Goal: Information Seeking & Learning: Learn about a topic

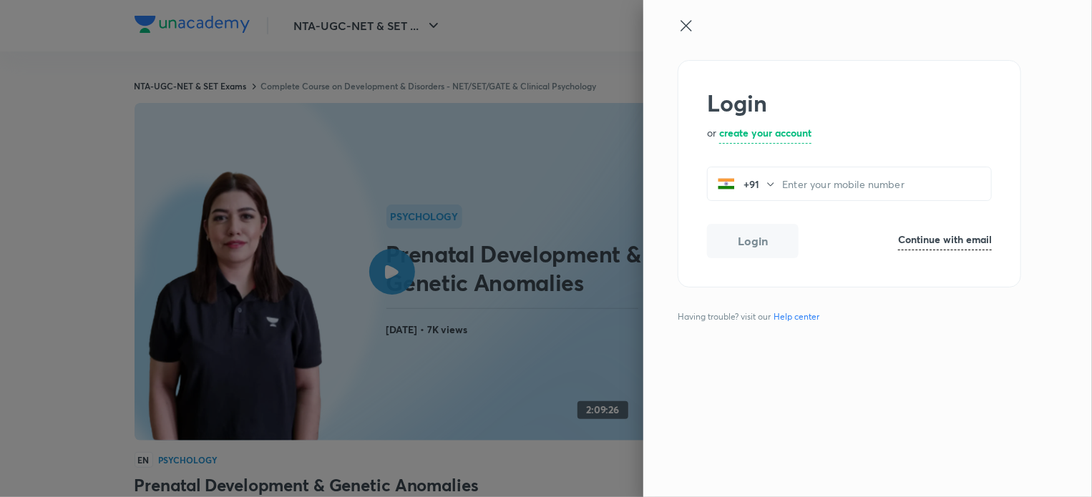
click at [689, 34] on div at bounding box center [844, 38] width 332 height 43
click at [687, 25] on icon at bounding box center [686, 25] width 17 height 17
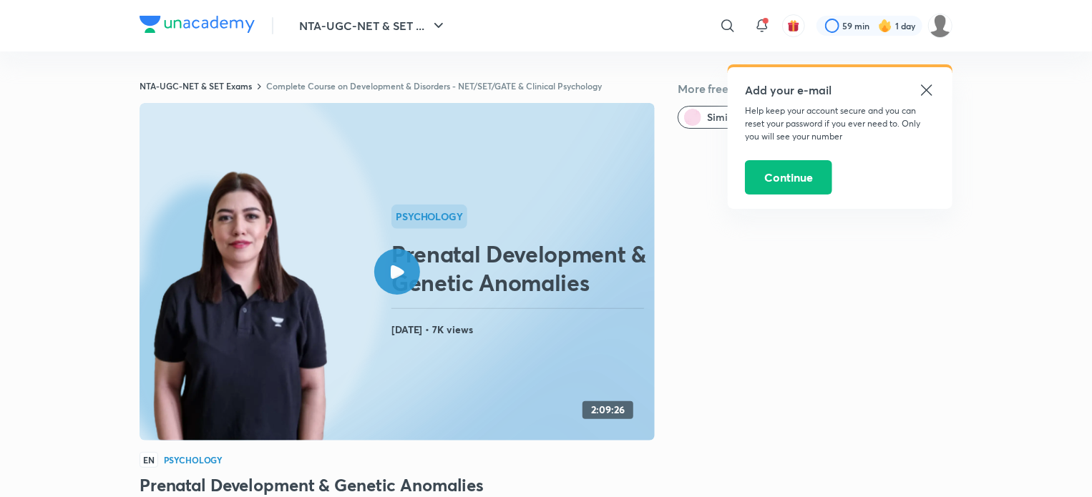
click at [924, 89] on icon at bounding box center [926, 90] width 17 height 17
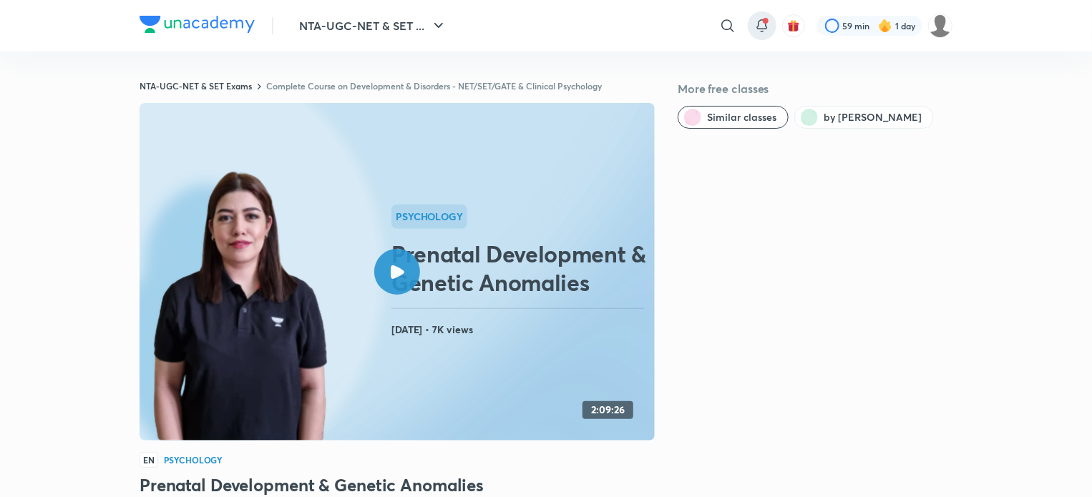
click at [761, 34] on icon at bounding box center [761, 25] width 17 height 17
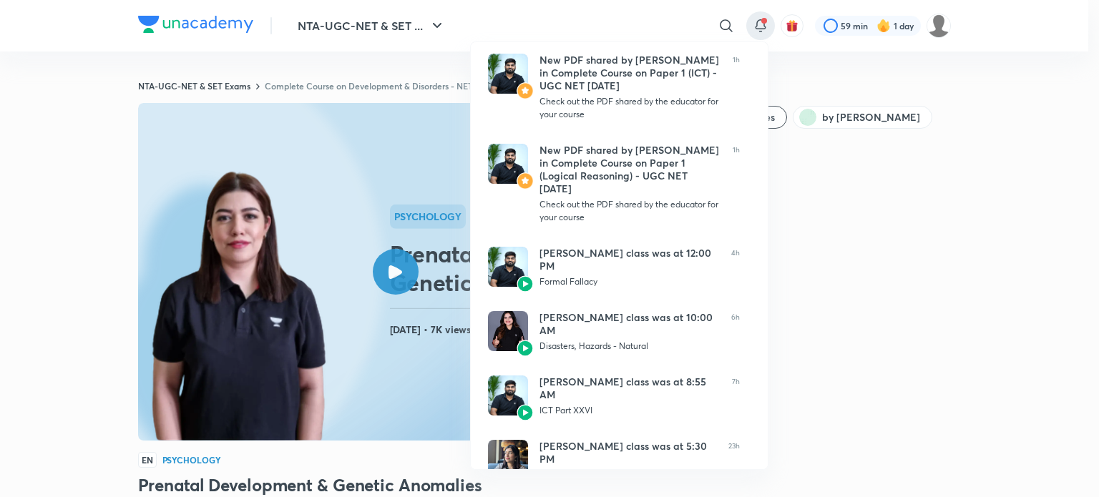
click at [708, 24] on div at bounding box center [549, 248] width 1099 height 497
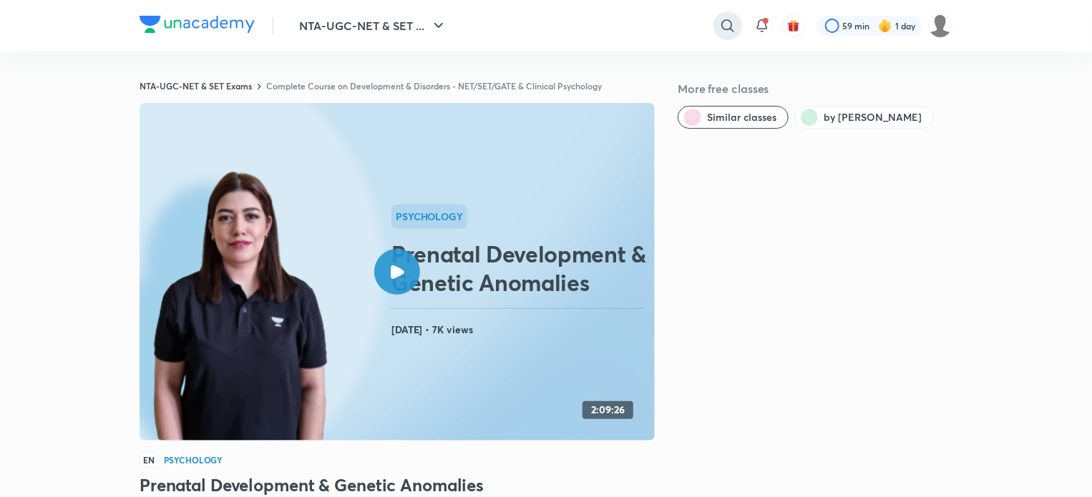
click at [719, 25] on icon at bounding box center [727, 25] width 17 height 17
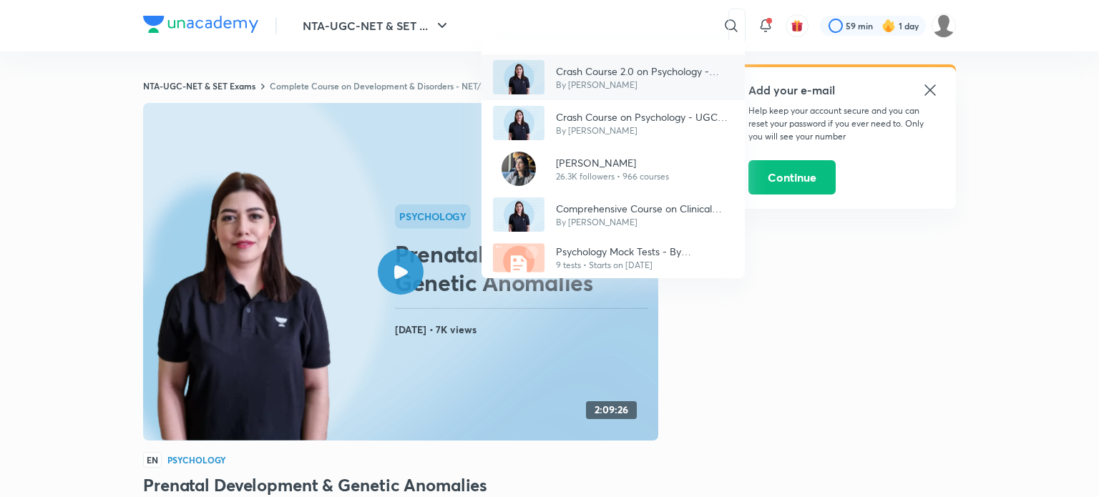
click at [592, 58] on div "Crash Course 2.0 on Psychology - UGC NET 2024 By [PERSON_NAME]" at bounding box center [613, 77] width 263 height 46
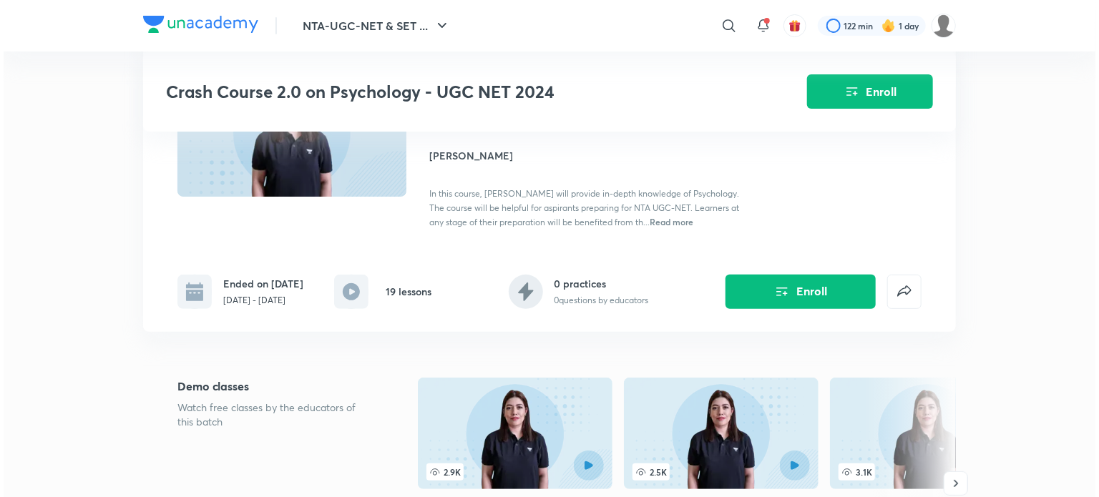
scroll to position [63, 0]
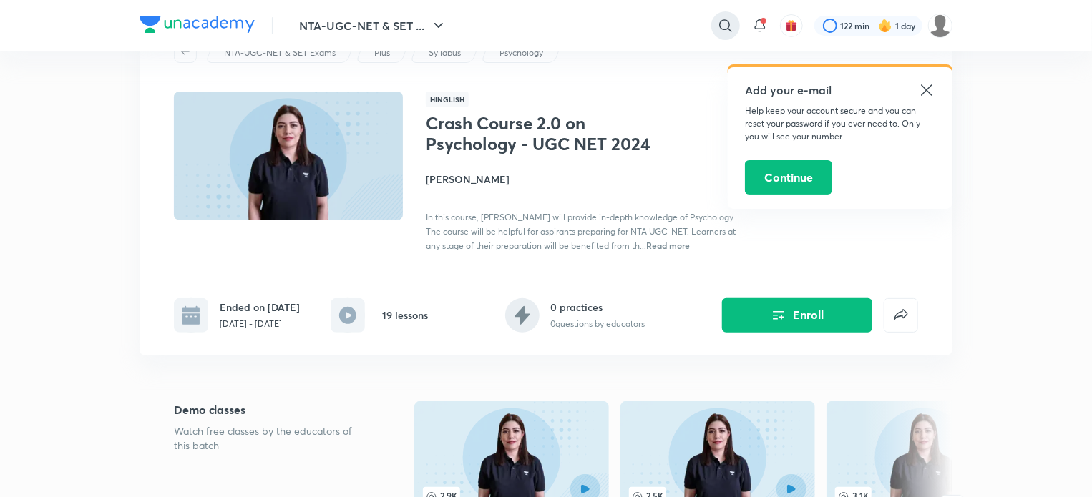
click at [720, 16] on div at bounding box center [725, 25] width 29 height 29
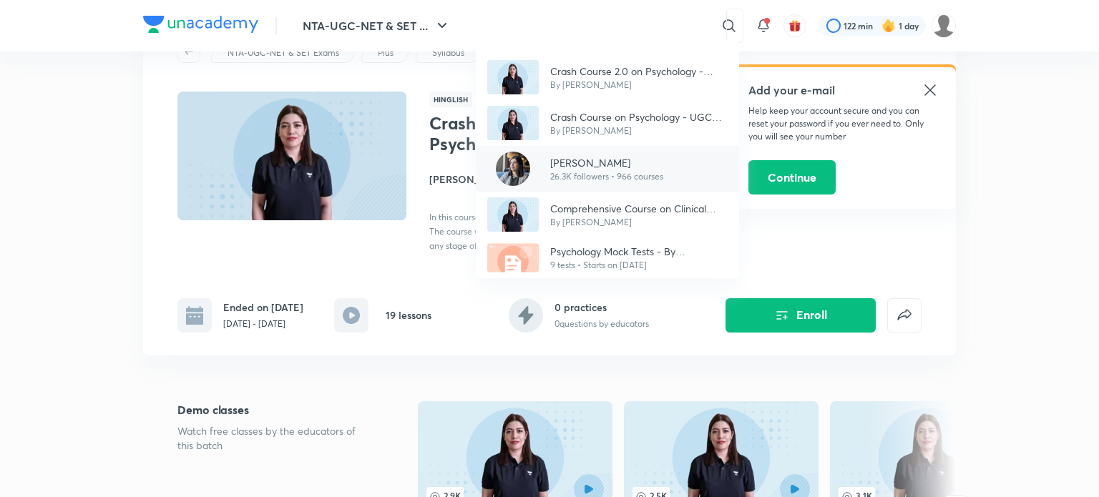
click at [563, 165] on p "[PERSON_NAME]" at bounding box center [606, 162] width 113 height 15
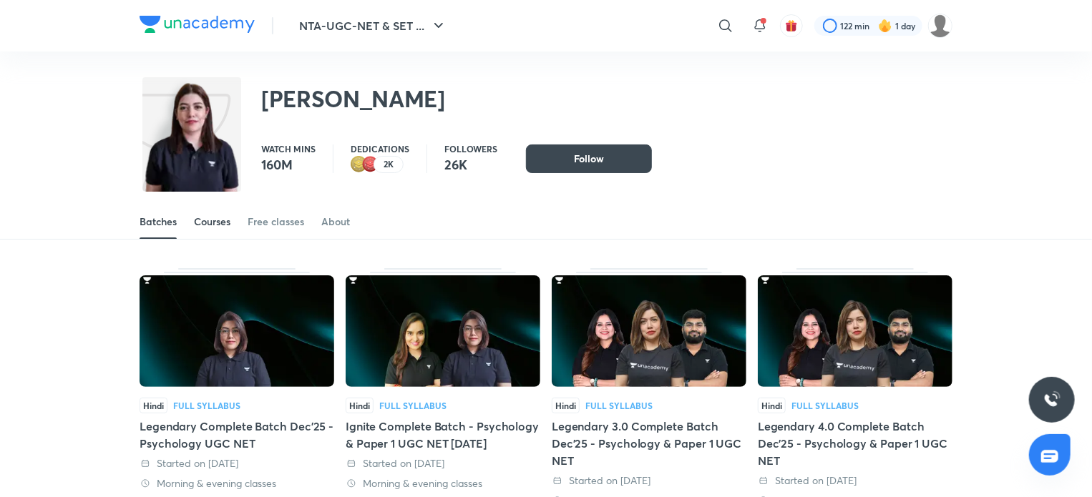
click at [218, 212] on link "Courses" at bounding box center [212, 222] width 36 height 34
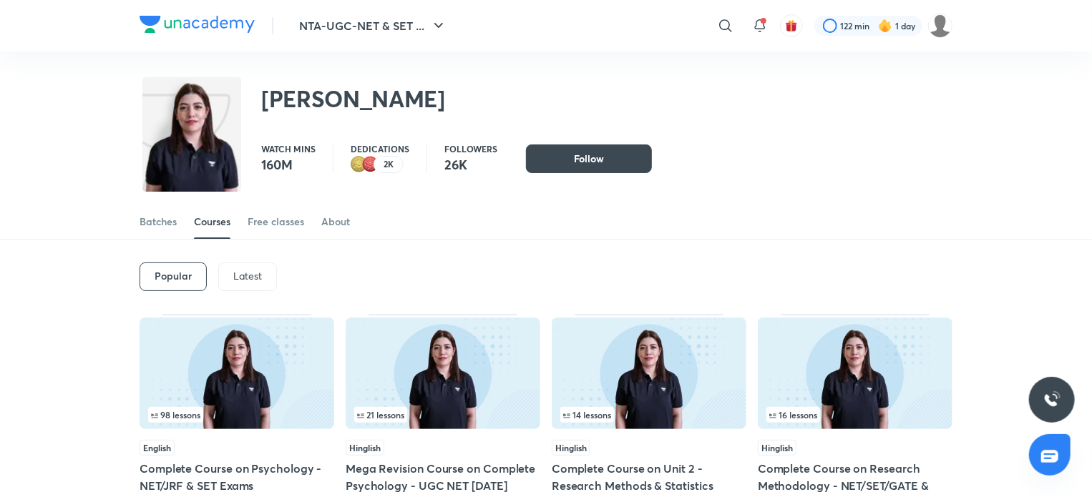
click at [242, 279] on p "Latest" at bounding box center [247, 275] width 29 height 11
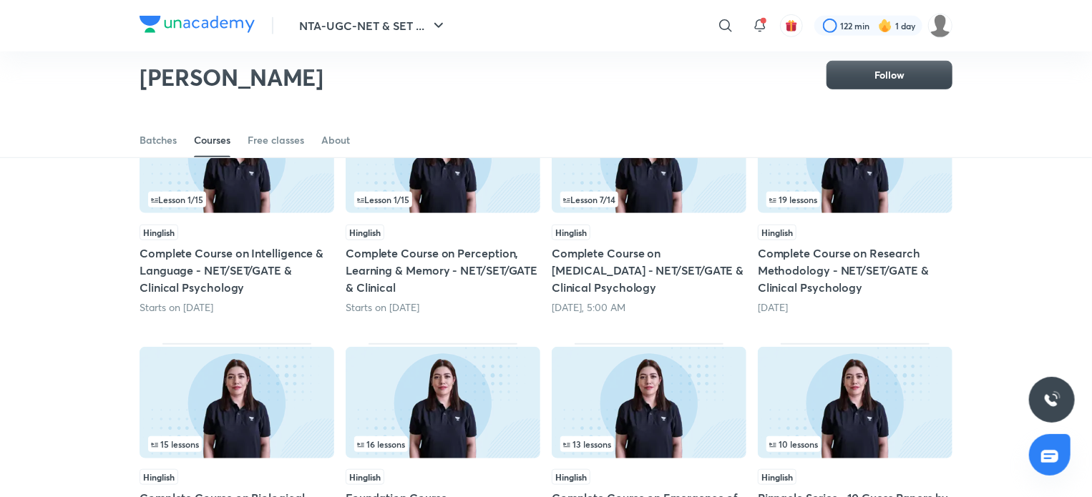
scroll to position [667, 0]
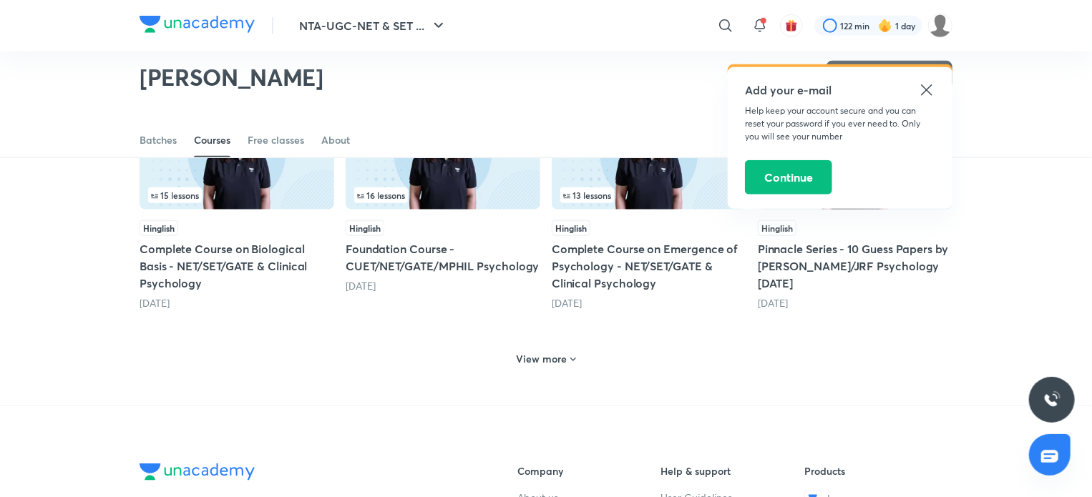
click at [524, 363] on h6 "View more" at bounding box center [542, 359] width 51 height 14
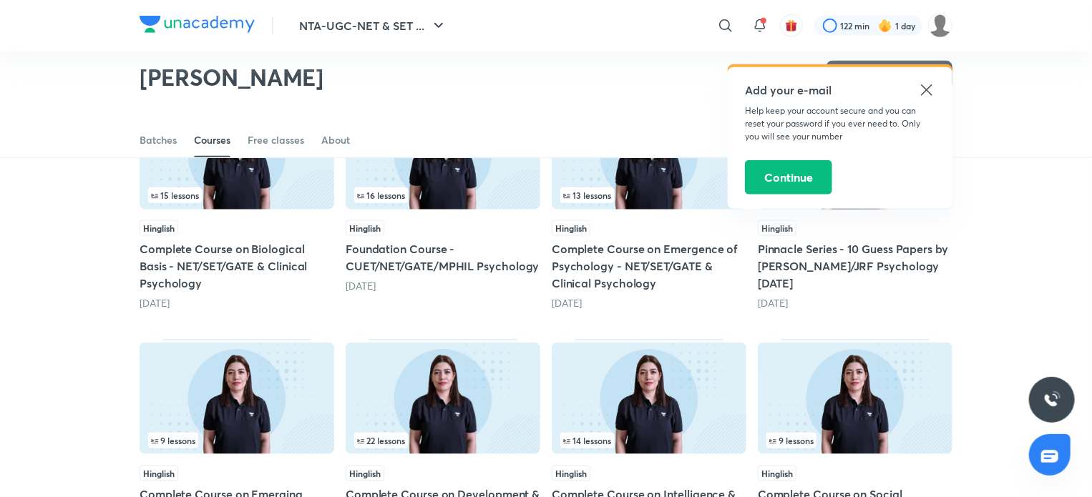
scroll to position [815, 0]
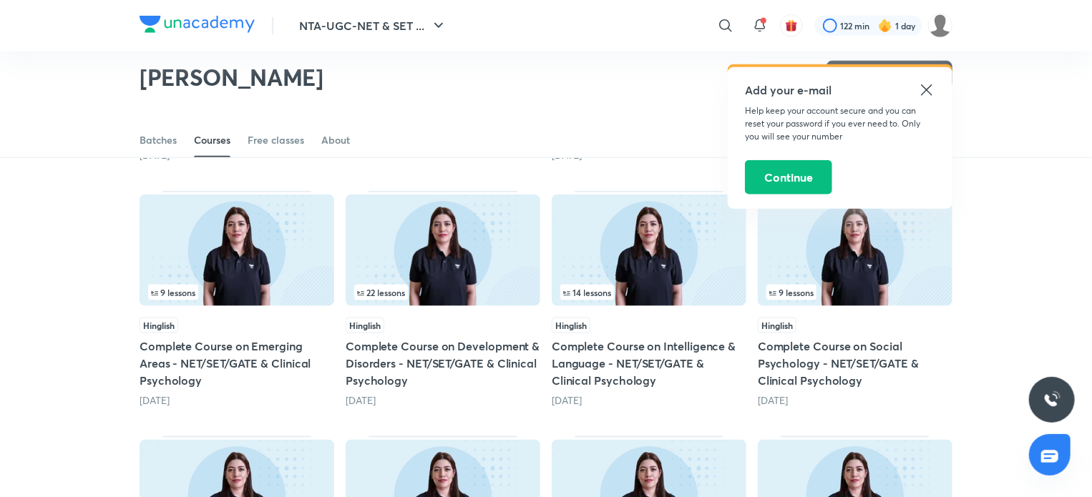
click at [454, 274] on img at bounding box center [443, 251] width 195 height 112
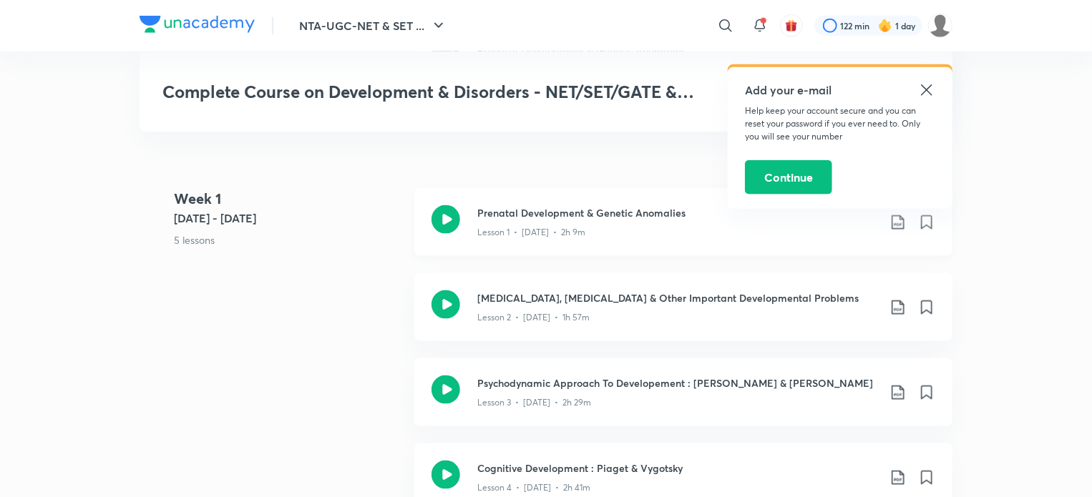
scroll to position [820, 0]
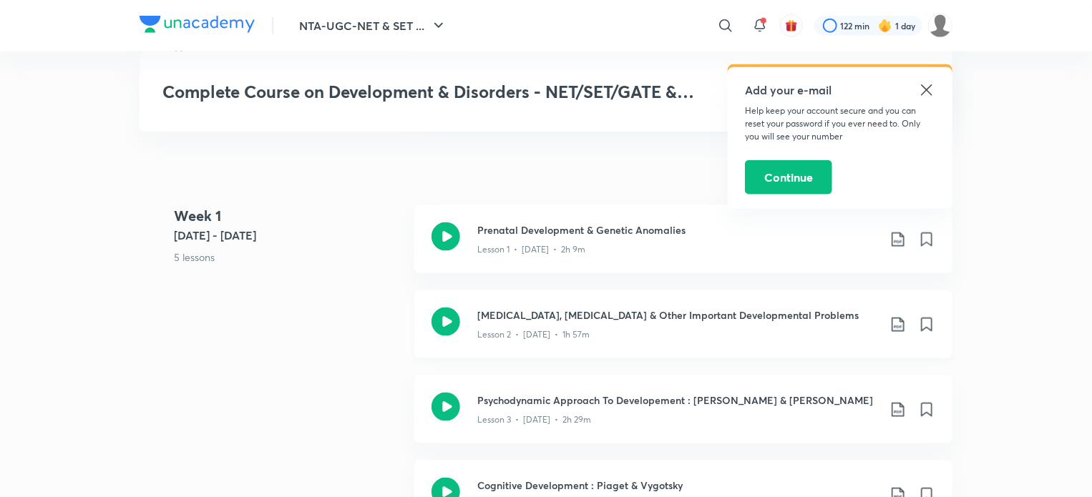
click at [442, 313] on icon at bounding box center [445, 322] width 29 height 29
